Goal: Task Accomplishment & Management: Manage account settings

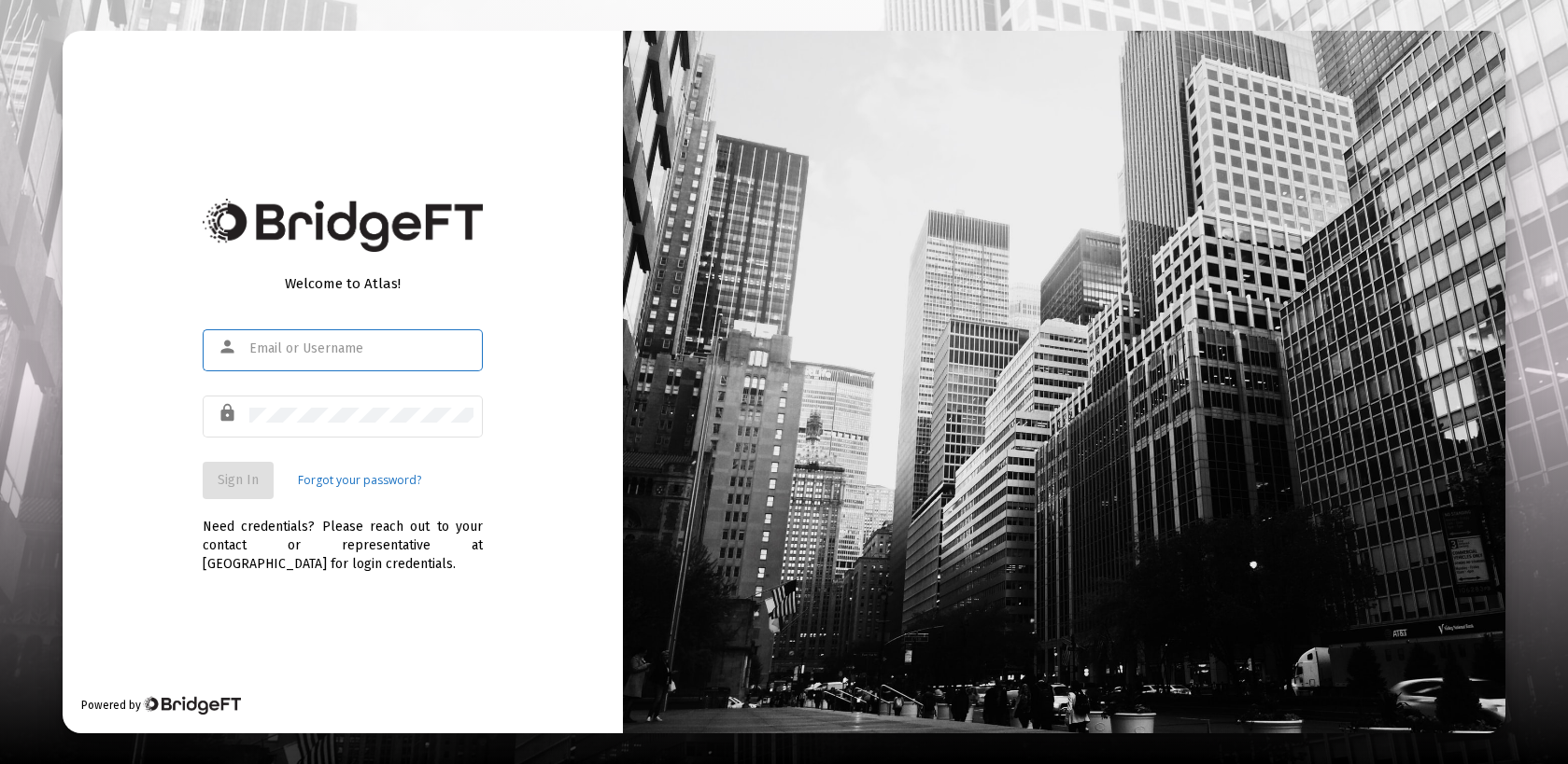
click at [264, 352] on input "text" at bounding box center [360, 349] width 224 height 15
type input "[EMAIL_ADDRESS][DOMAIN_NAME]"
click at [259, 348] on input "text" at bounding box center [360, 349] width 224 height 15
type input "[EMAIL_ADDRESS][DOMAIN_NAME]"
